Goal: Navigation & Orientation: Understand site structure

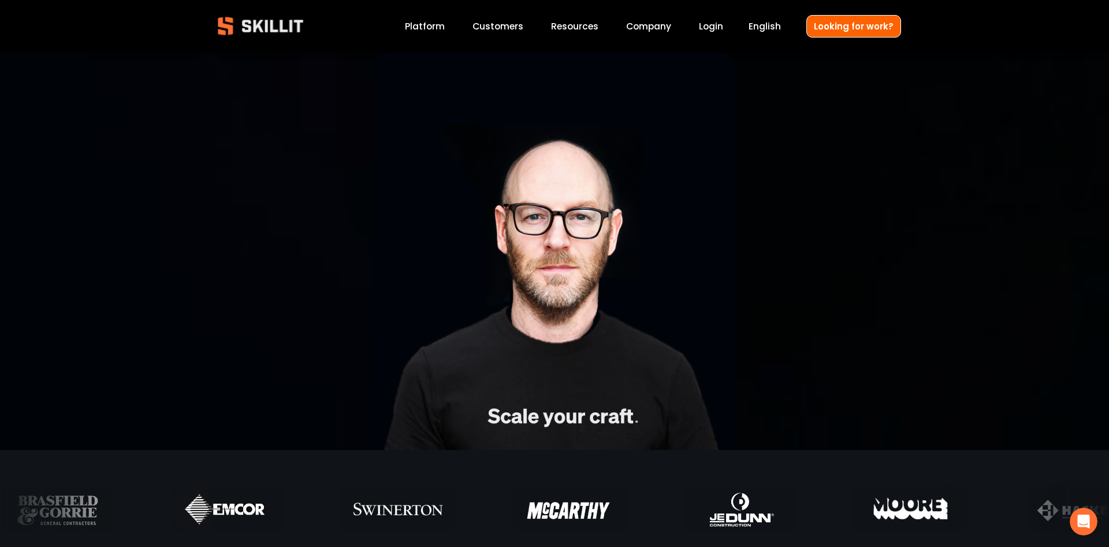
click at [443, 27] on link "Platform" at bounding box center [425, 26] width 40 height 16
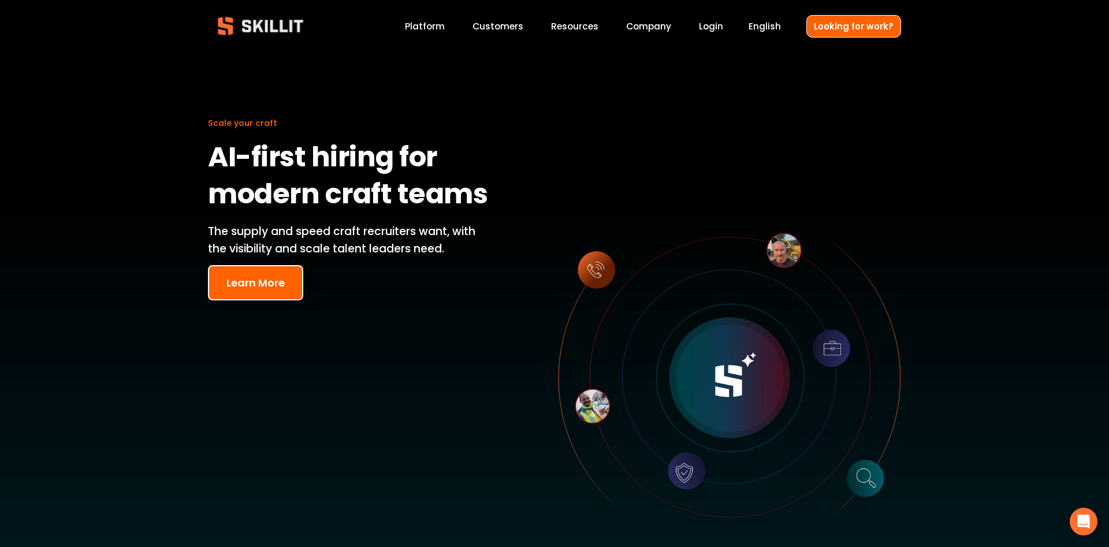
click at [497, 27] on link "Customers" at bounding box center [498, 26] width 51 height 16
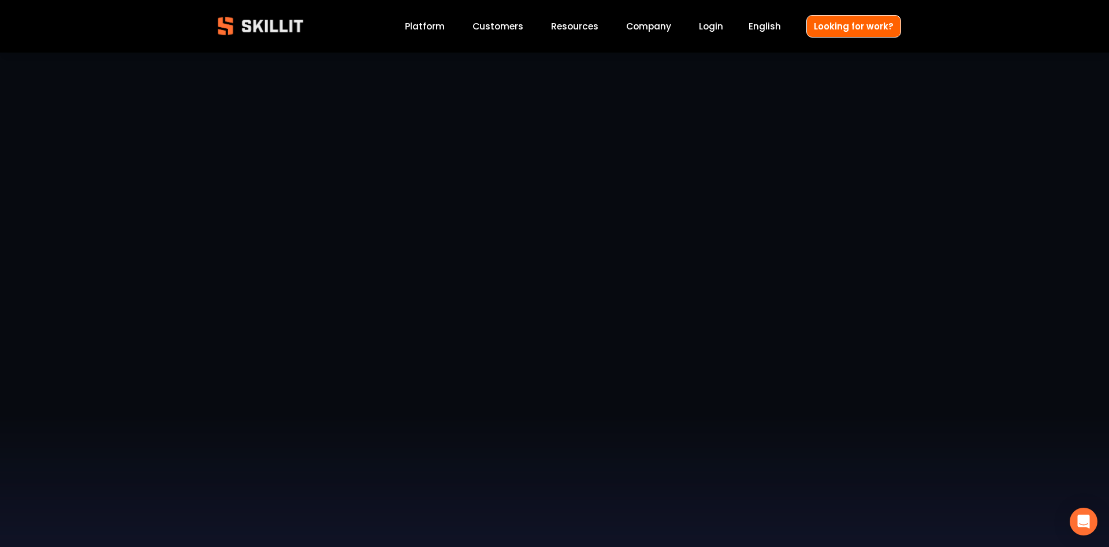
click at [0, 0] on span "Pricing" at bounding box center [0, 0] width 0 height 0
